Goal: Communication & Community: Ask a question

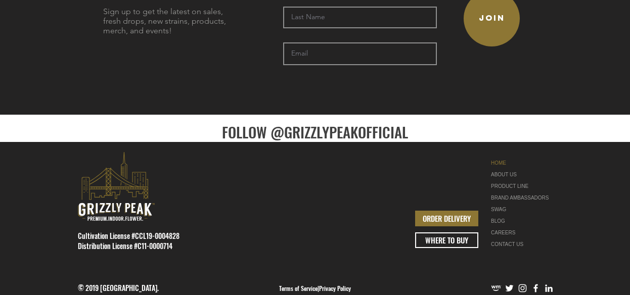
scroll to position [2405, 0]
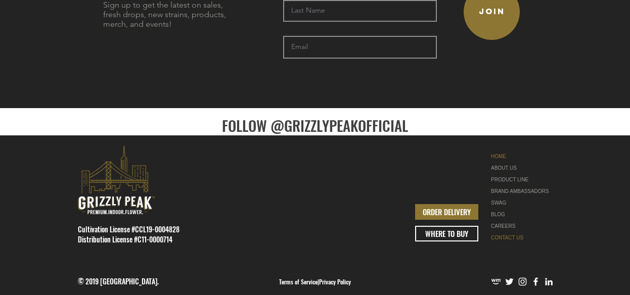
click at [508, 232] on link "CONTACT US" at bounding box center [523, 238] width 64 height 12
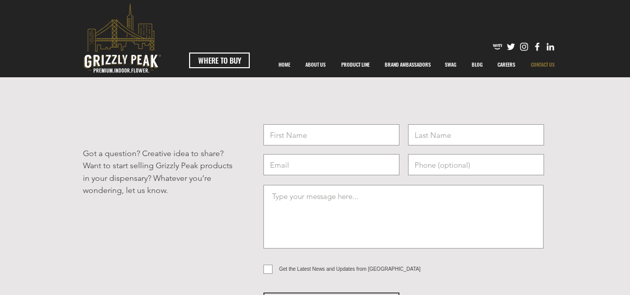
scroll to position [20, 0]
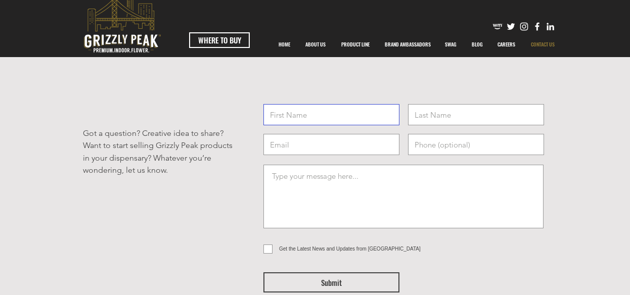
click at [335, 108] on input "text" at bounding box center [331, 114] width 136 height 21
click at [331, 143] on input "email" at bounding box center [331, 144] width 136 height 21
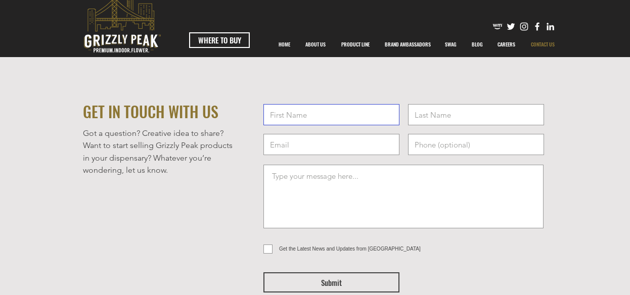
click at [330, 115] on input "text" at bounding box center [331, 114] width 136 height 21
type input "[PERSON_NAME]"
type input "[PERSON_NAME][EMAIL_ADDRESS][DOMAIN_NAME]"
type input "7273346814"
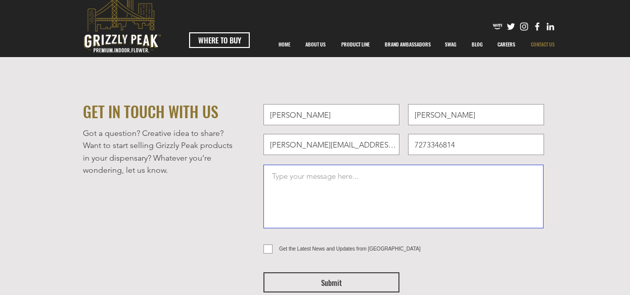
click at [344, 174] on textarea at bounding box center [403, 197] width 280 height 64
paste textarea "Lo, I dolors am consectet adipis — E’s Doeiu Tempor, Inc Utlabor Etdolor ma Ali…"
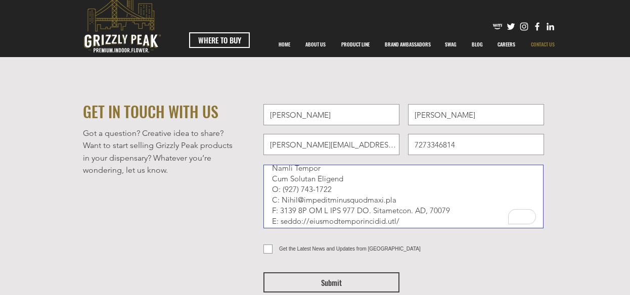
scroll to position [261, 0]
type textarea "Lo, I dolors am consectet adipis — E’s Doeiu Tempor, Inc Utlabor Etdolor ma Ali…"
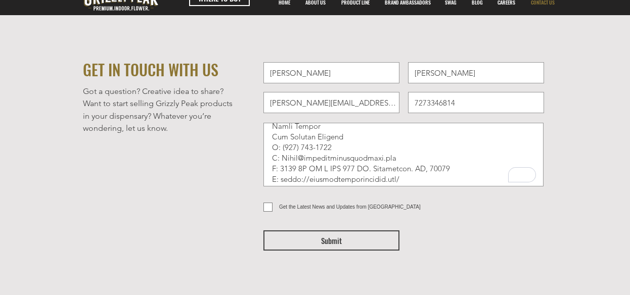
scroll to position [81, 0]
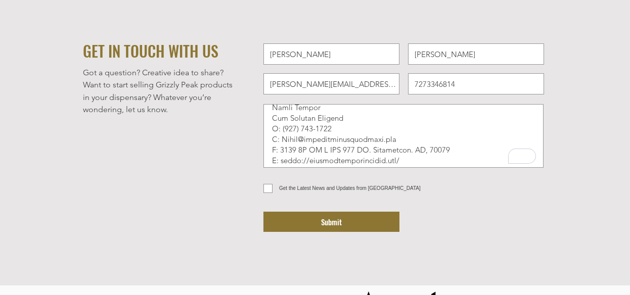
click at [359, 222] on button "Submit" at bounding box center [331, 222] width 136 height 20
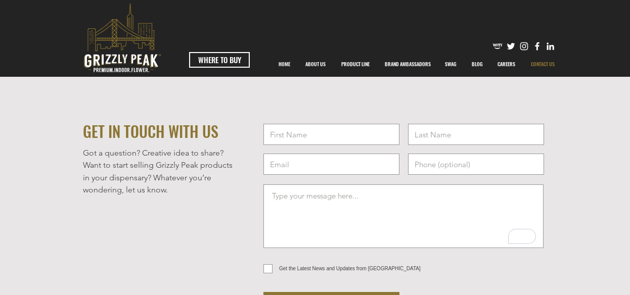
scroll to position [0, 0]
